Goal: Information Seeking & Learning: Learn about a topic

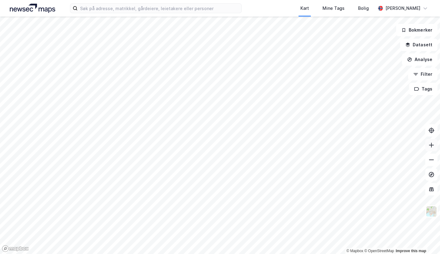
click at [430, 145] on icon at bounding box center [431, 145] width 5 height 1
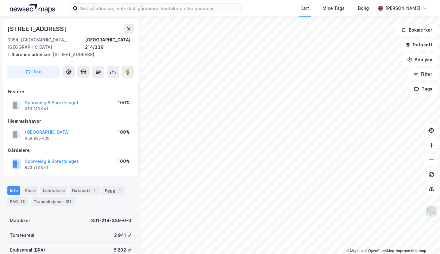
click at [433, 213] on img at bounding box center [431, 212] width 12 height 12
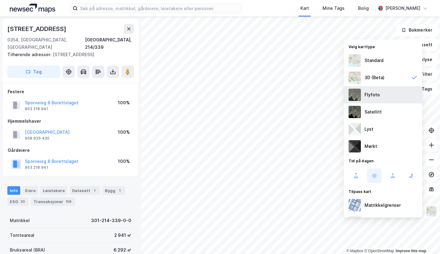
click at [374, 94] on div "Flyfoto" at bounding box center [371, 94] width 15 height 7
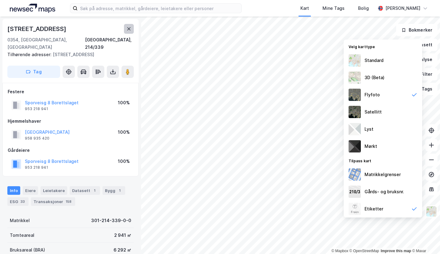
click at [130, 30] on icon at bounding box center [128, 28] width 3 height 3
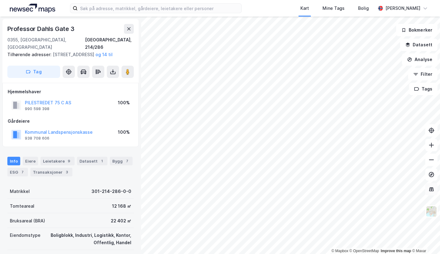
click at [432, 191] on icon at bounding box center [431, 189] width 6 height 6
click at [429, 149] on button at bounding box center [431, 145] width 12 height 12
click at [126, 29] on button at bounding box center [129, 29] width 10 height 10
